Goal: Check status: Check status

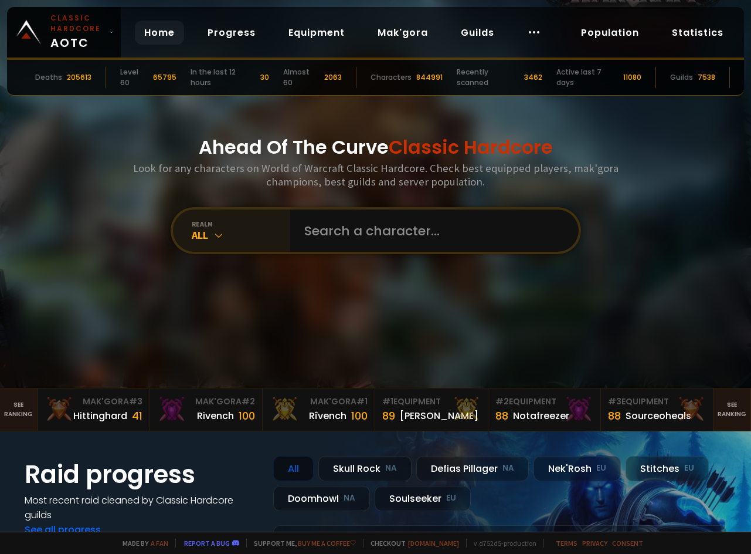
click at [241, 227] on div "realm" at bounding box center [241, 223] width 99 height 9
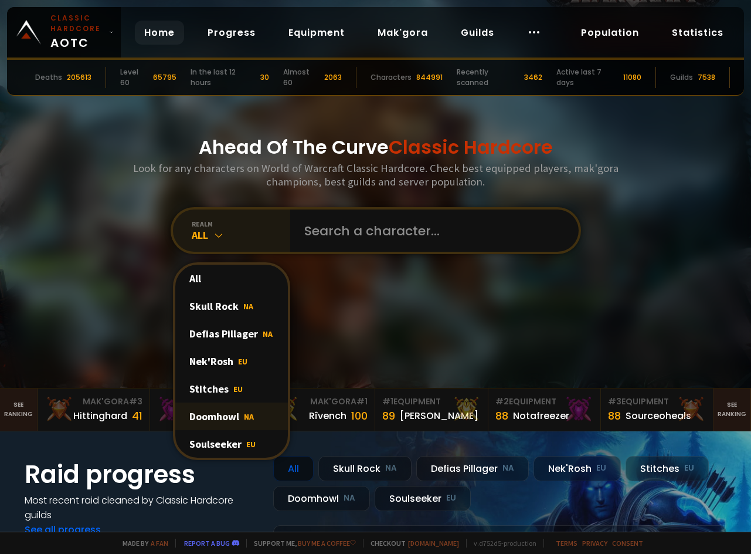
click at [248, 413] on span "NA" at bounding box center [249, 416] width 10 height 11
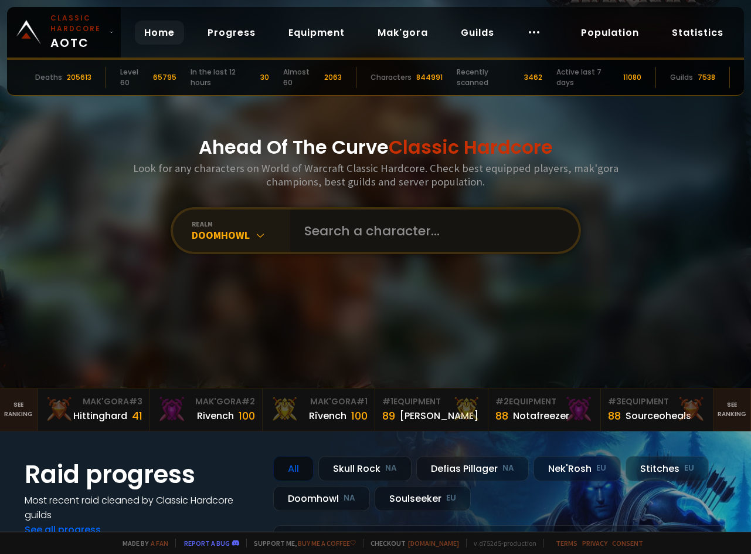
click at [380, 246] on input "text" at bounding box center [430, 230] width 267 height 42
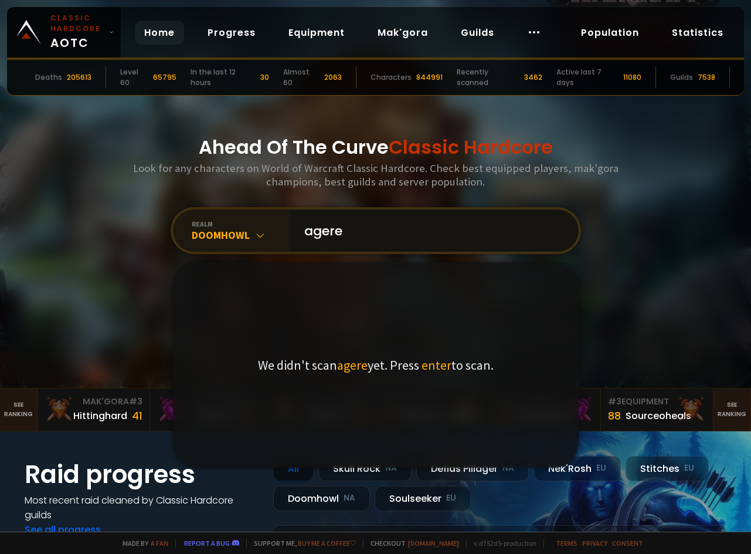
type input "agerex"
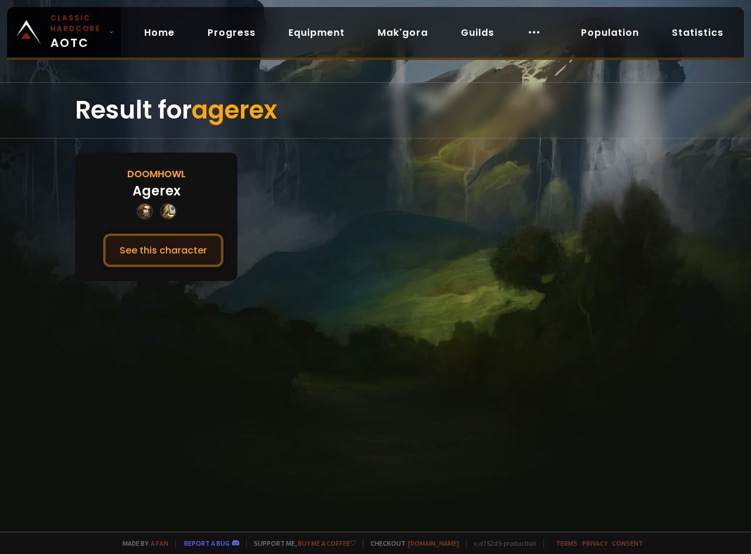
click at [158, 255] on button "See this character" at bounding box center [163, 249] width 120 height 33
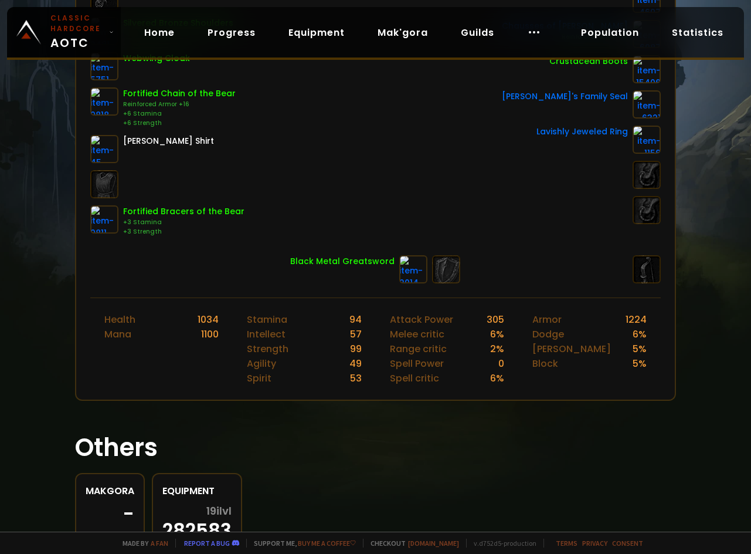
scroll to position [98, 0]
